Goal: Information Seeking & Learning: Check status

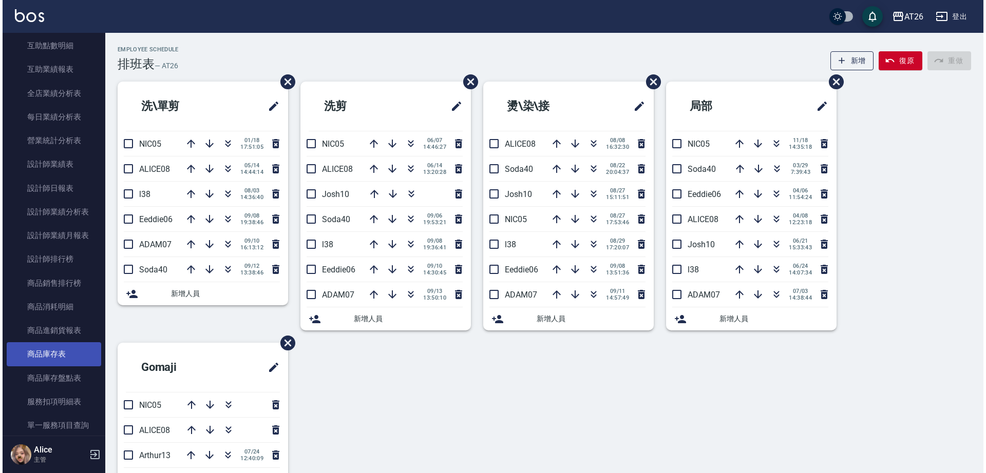
scroll to position [480, 0]
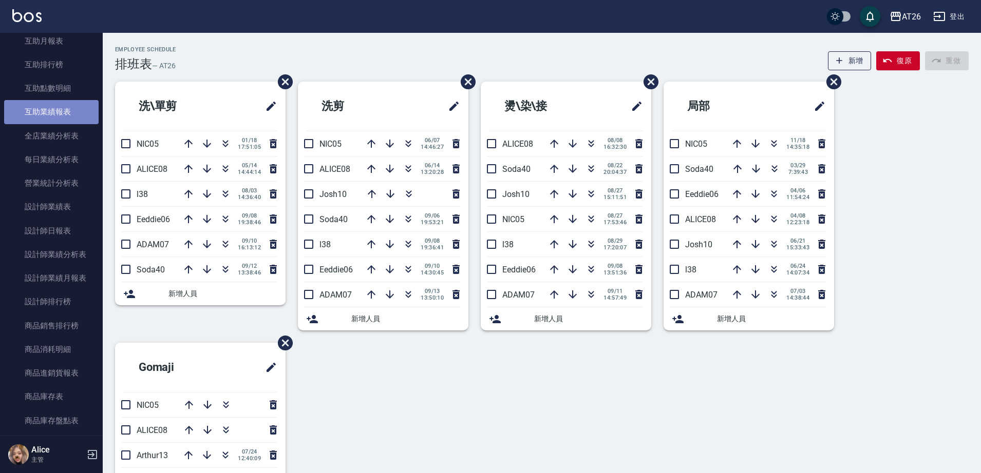
click at [54, 107] on link "互助業績報表" at bounding box center [51, 112] width 94 height 24
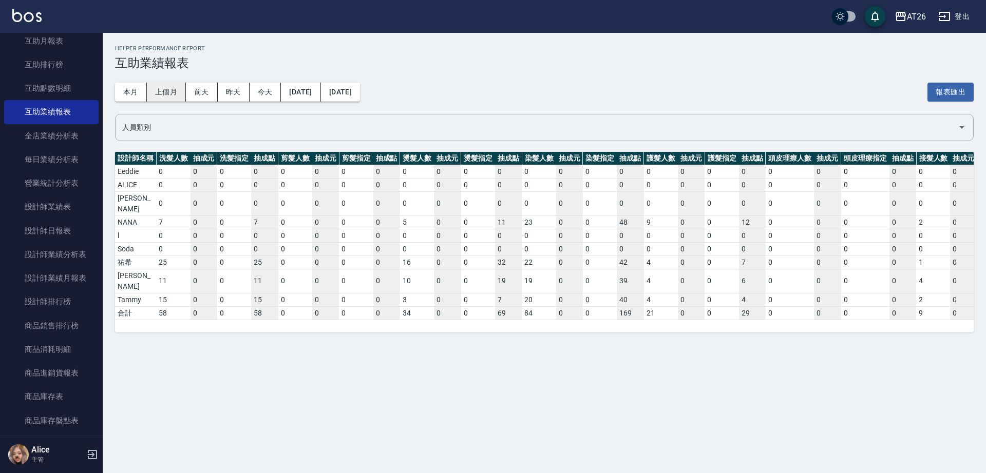
click at [171, 91] on button "上個月" at bounding box center [166, 92] width 39 height 19
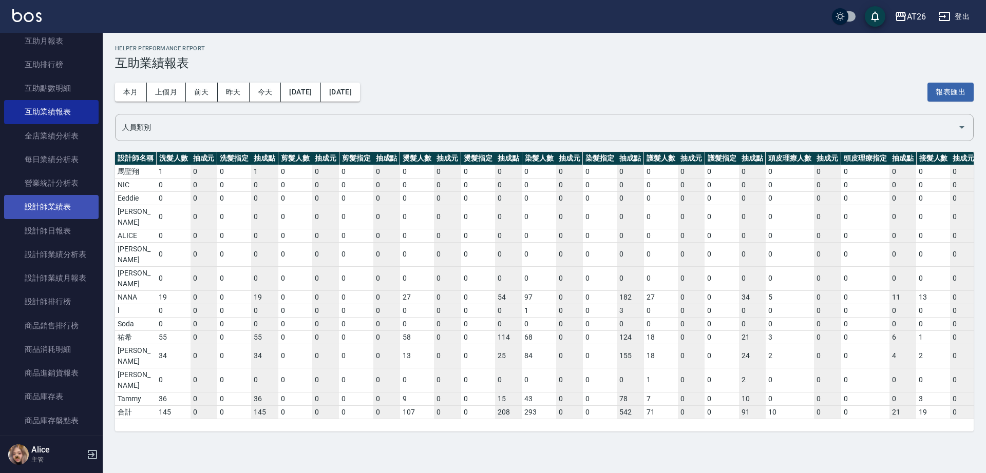
click at [80, 213] on link "設計師業績表" at bounding box center [51, 207] width 94 height 24
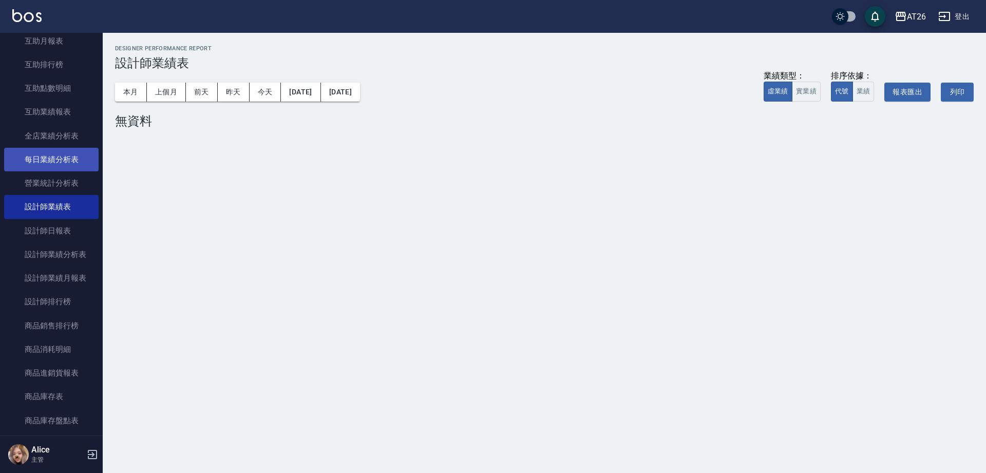
click at [70, 155] on link "每日業績分析表" at bounding box center [51, 160] width 94 height 24
